Goal: Task Accomplishment & Management: Complete application form

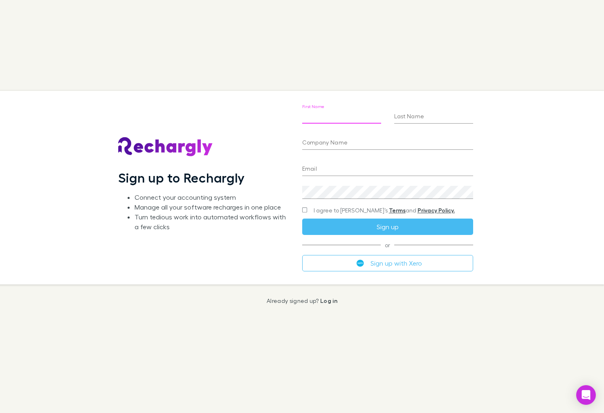
click at [337, 117] on input "First Name" at bounding box center [341, 116] width 79 height 13
click at [351, 113] on input "First Name" at bounding box center [341, 116] width 79 height 13
